Goal: Task Accomplishment & Management: Use online tool/utility

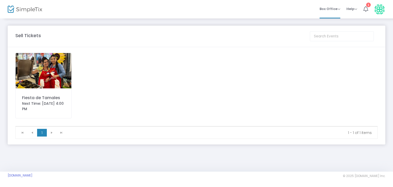
click at [366, 6] on icon at bounding box center [365, 9] width 5 height 6
click at [51, 132] on kendo-pager-next-buttons at bounding box center [56, 133] width 19 height 8
click at [51, 131] on kendo-pager-next-buttons at bounding box center [56, 133] width 19 height 8
click at [61, 133] on kendo-pager-next-buttons at bounding box center [56, 133] width 19 height 8
click at [41, 98] on div "Fiesta de Tamales" at bounding box center [43, 98] width 43 height 6
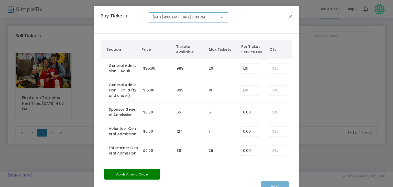
scroll to position [5, 0]
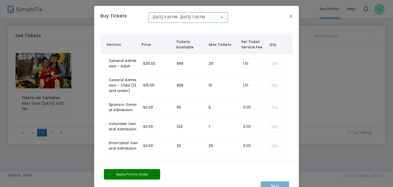
click at [220, 17] on div at bounding box center [221, 17] width 3 height 1
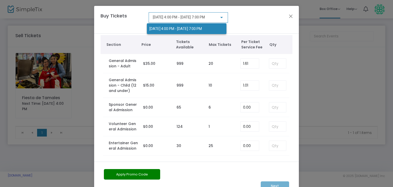
click at [234, 18] on div at bounding box center [196, 93] width 393 height 187
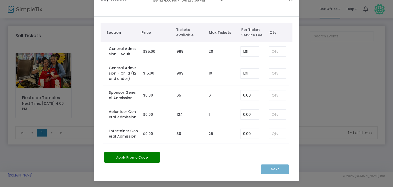
scroll to position [0, 0]
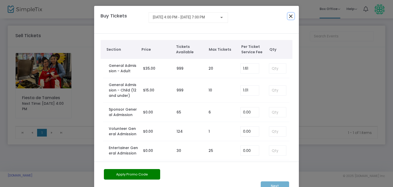
click at [290, 16] on button "Close" at bounding box center [291, 16] width 7 height 7
